Goal: Transaction & Acquisition: Purchase product/service

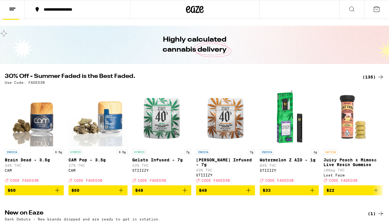
scroll to position [13, 0]
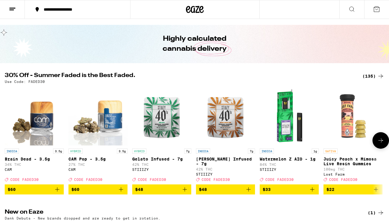
click at [381, 141] on icon at bounding box center [380, 140] width 7 height 7
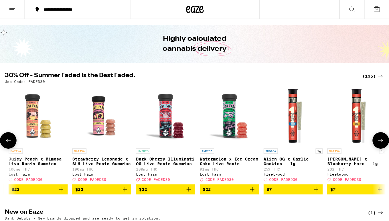
scroll to position [0, 315]
click at [381, 141] on icon at bounding box center [380, 140] width 7 height 7
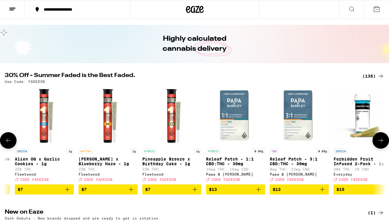
scroll to position [0, 631]
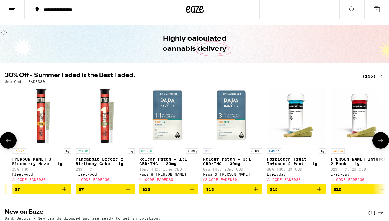
click at [381, 141] on icon at bounding box center [380, 140] width 7 height 7
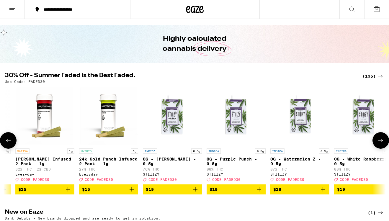
click at [11, 142] on icon at bounding box center [8, 140] width 7 height 7
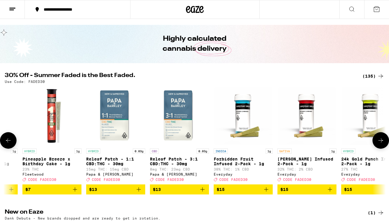
scroll to position [0, 631]
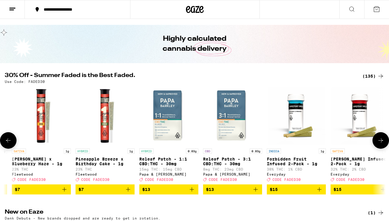
click at [384, 143] on icon at bounding box center [380, 140] width 7 height 7
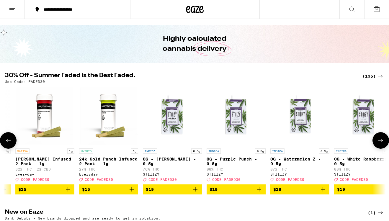
click at [384, 143] on icon at bounding box center [380, 140] width 7 height 7
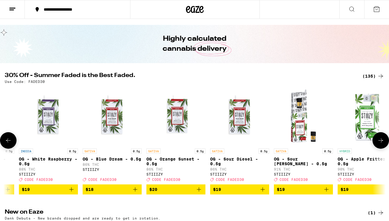
click at [384, 143] on icon at bounding box center [380, 140] width 7 height 7
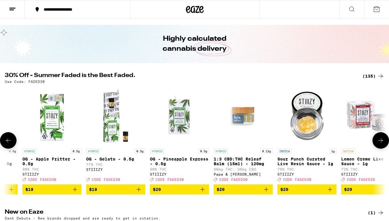
click at [383, 144] on icon at bounding box center [380, 140] width 7 height 7
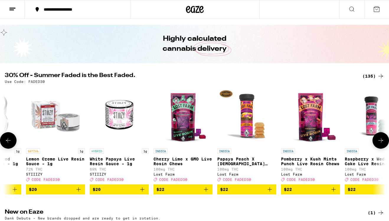
click at [383, 144] on icon at bounding box center [380, 140] width 7 height 7
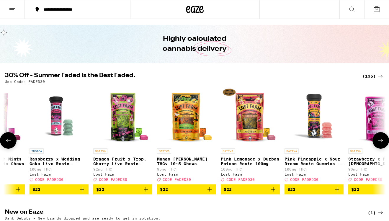
click at [383, 144] on icon at bounding box center [380, 140] width 7 height 7
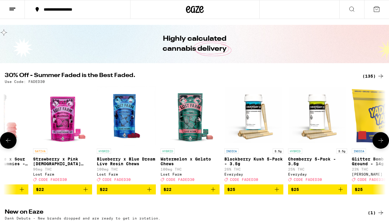
click at [379, 144] on icon at bounding box center [380, 140] width 7 height 7
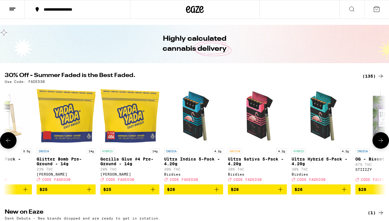
click at [380, 144] on icon at bounding box center [380, 140] width 7 height 7
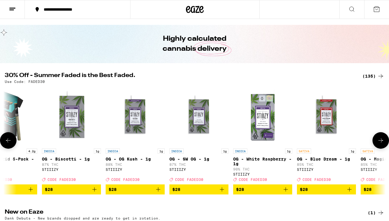
scroll to position [0, 3154]
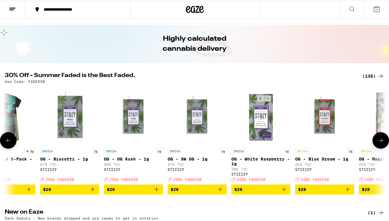
click at [380, 144] on icon at bounding box center [380, 140] width 7 height 7
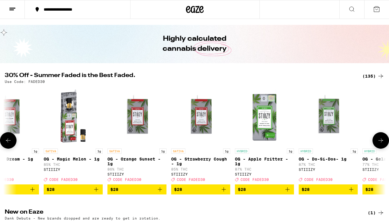
click at [380, 144] on icon at bounding box center [380, 140] width 7 height 7
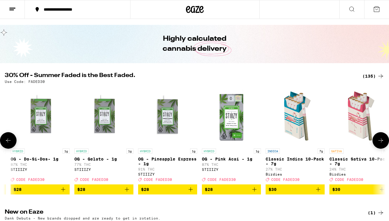
scroll to position [0, 3784]
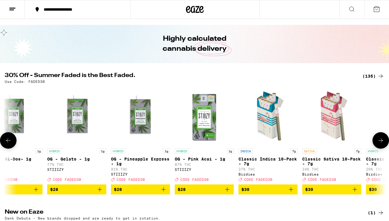
click at [380, 144] on icon at bounding box center [380, 140] width 7 height 7
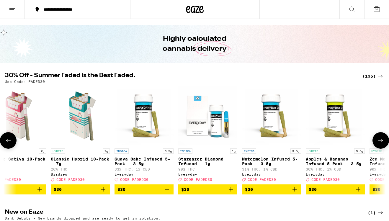
click at [380, 144] on icon at bounding box center [380, 140] width 7 height 7
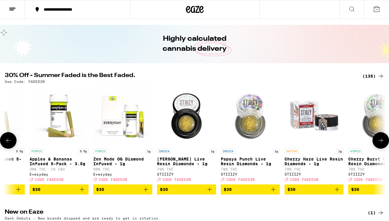
scroll to position [0, 4415]
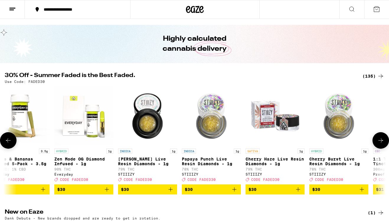
click at [380, 144] on icon at bounding box center [380, 140] width 7 height 7
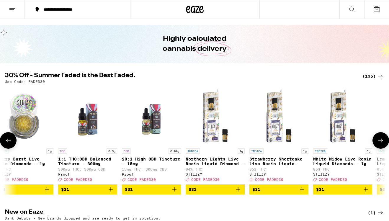
scroll to position [0, 4731]
click at [380, 144] on icon at bounding box center [380, 140] width 7 height 7
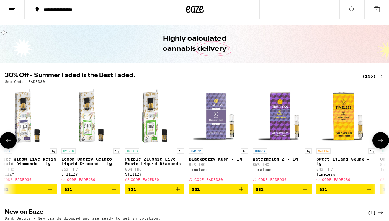
click at [380, 144] on icon at bounding box center [380, 140] width 7 height 7
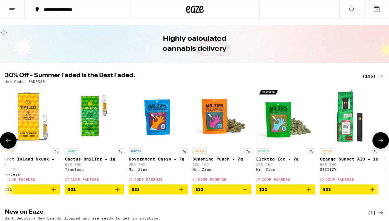
click at [380, 148] on button at bounding box center [381, 140] width 17 height 17
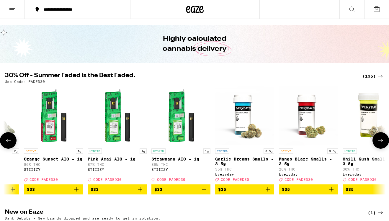
scroll to position [0, 5677]
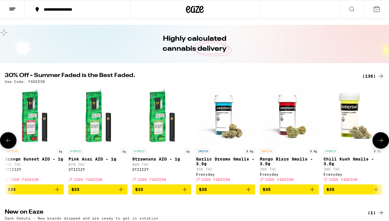
click at [380, 148] on button at bounding box center [381, 140] width 17 height 17
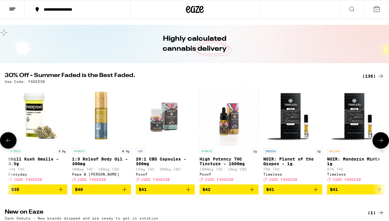
click at [380, 148] on button at bounding box center [381, 140] width 17 height 17
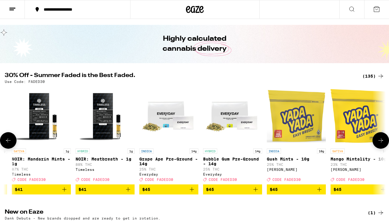
click at [380, 148] on button at bounding box center [381, 140] width 17 height 17
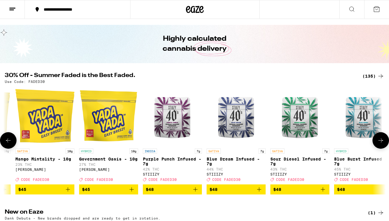
click at [380, 148] on button at bounding box center [381, 140] width 17 height 17
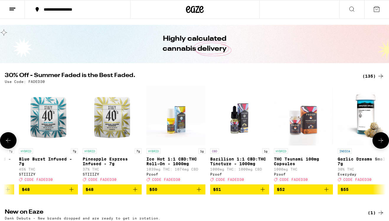
click at [380, 148] on button at bounding box center [381, 140] width 17 height 17
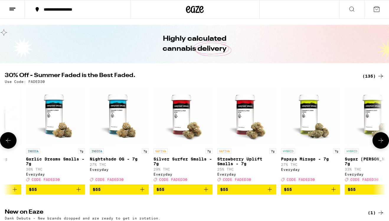
scroll to position [0, 7254]
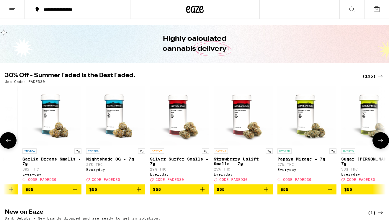
click at [380, 148] on button at bounding box center [381, 140] width 17 height 17
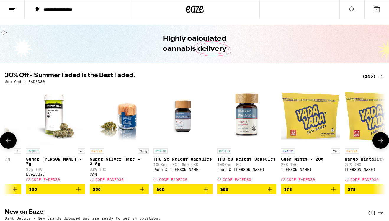
click at [380, 148] on button at bounding box center [381, 140] width 17 height 17
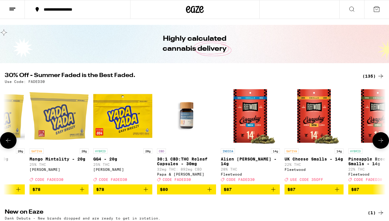
click at [380, 148] on button at bounding box center [381, 140] width 17 height 17
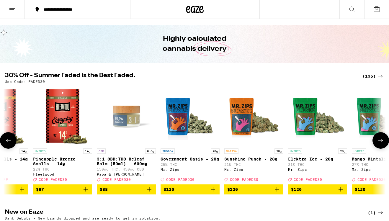
click at [380, 148] on button at bounding box center [381, 140] width 17 height 17
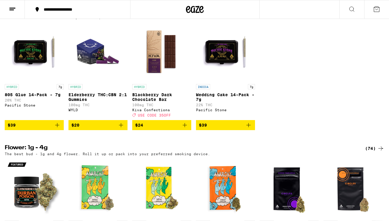
scroll to position [348, 0]
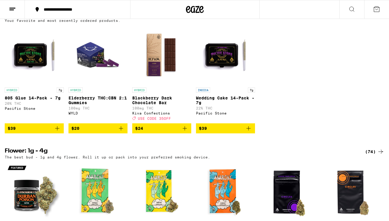
click at [58, 132] on icon "Add to bag" at bounding box center [57, 128] width 7 height 7
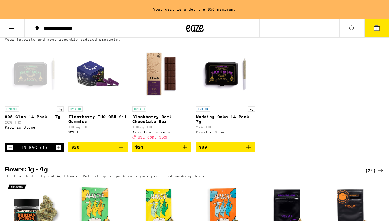
click at [60, 151] on icon "Increment" at bounding box center [58, 147] width 5 height 7
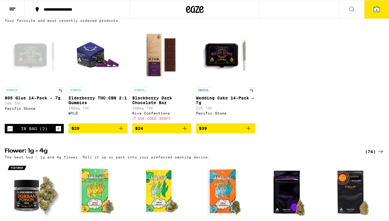
click at [59, 132] on icon "Increment" at bounding box center [58, 128] width 5 height 7
click at [378, 7] on icon at bounding box center [376, 8] width 5 height 5
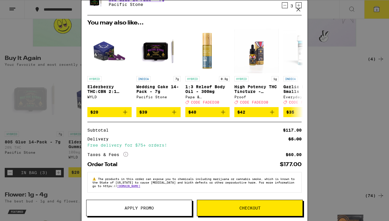
scroll to position [30, 0]
click at [255, 209] on span "Checkout" at bounding box center [249, 208] width 21 height 4
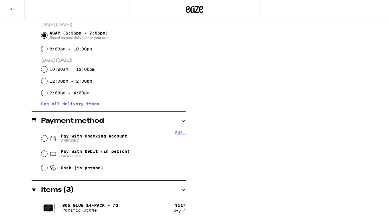
scroll to position [162, 0]
click at [44, 139] on input "Pay with Checking Account CHECKING" at bounding box center [44, 139] width 6 height 6
radio input "true"
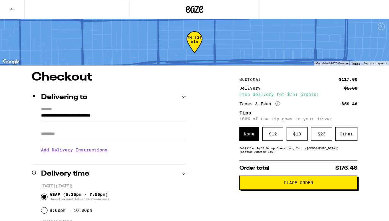
scroll to position [0, 0]
click at [306, 185] on span "Place Order" at bounding box center [298, 183] width 29 height 4
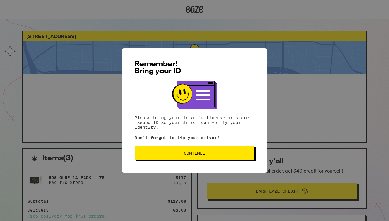
click at [195, 158] on button "Continue" at bounding box center [195, 153] width 120 height 14
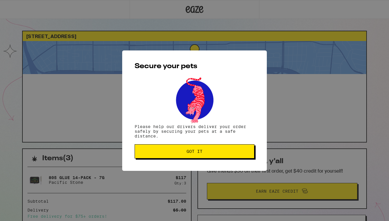
click at [198, 154] on span "Got it" at bounding box center [195, 151] width 16 height 4
